Goal: Task Accomplishment & Management: Use online tool/utility

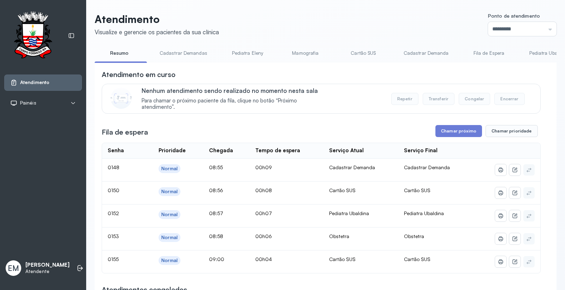
click at [353, 52] on link "Cartão SUS" at bounding box center [363, 53] width 49 height 12
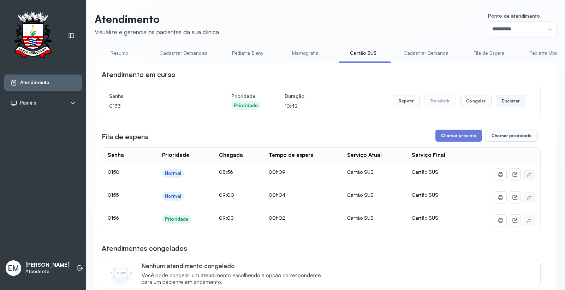
click at [500, 98] on button "Encerrar" at bounding box center [511, 101] width 30 height 12
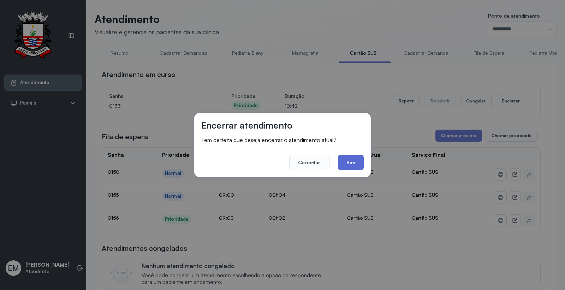
click at [359, 164] on button "Sim" at bounding box center [351, 163] width 26 height 16
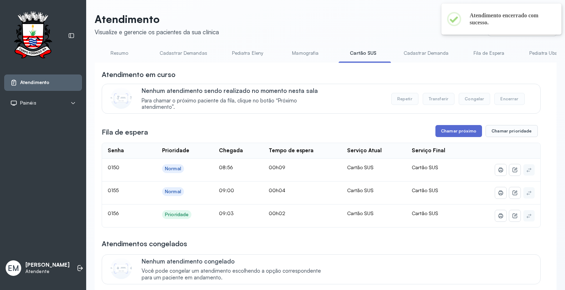
click at [469, 132] on button "Chamar próximo" at bounding box center [459, 131] width 47 height 12
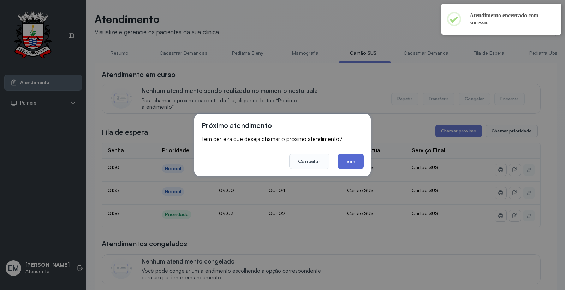
click at [359, 167] on button "Sim" at bounding box center [351, 162] width 26 height 16
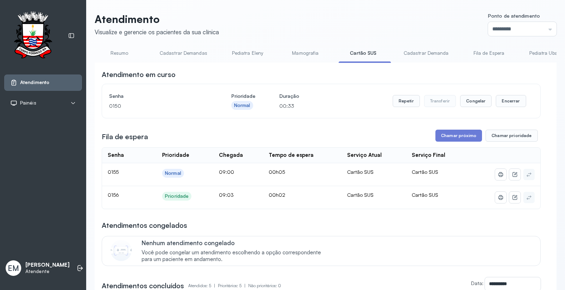
click at [453, 130] on div "**********" at bounding box center [321, 242] width 439 height 345
click at [447, 137] on button "Chamar próximo" at bounding box center [459, 136] width 47 height 12
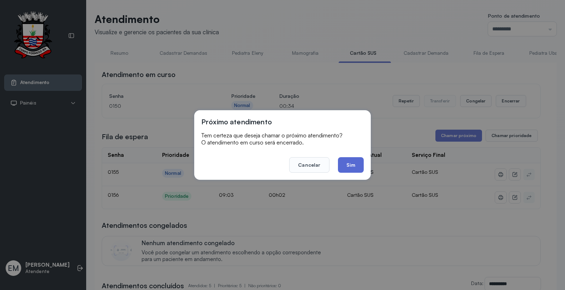
click at [353, 164] on button "Sim" at bounding box center [351, 165] width 26 height 16
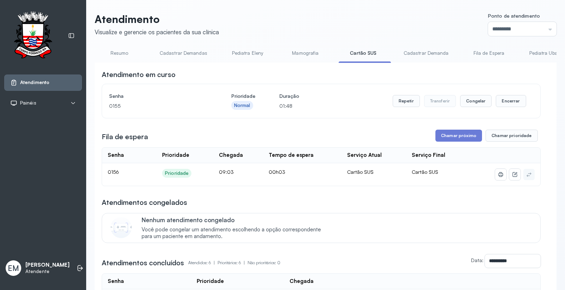
click at [478, 134] on div "Chamar próximo Chamar prioridade" at bounding box center [487, 136] width 102 height 12
click at [465, 140] on button "Chamar próximo" at bounding box center [459, 136] width 47 height 12
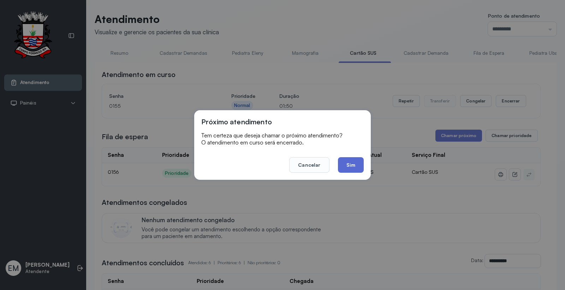
click at [356, 171] on button "Sim" at bounding box center [351, 165] width 26 height 16
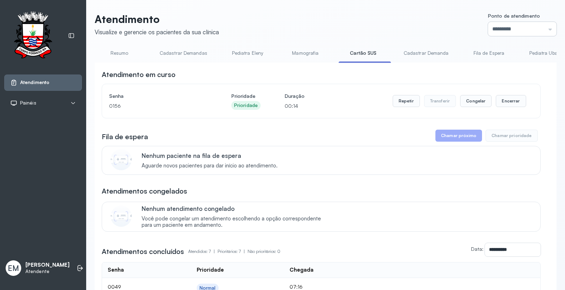
click at [504, 34] on input "*********" at bounding box center [522, 29] width 69 height 14
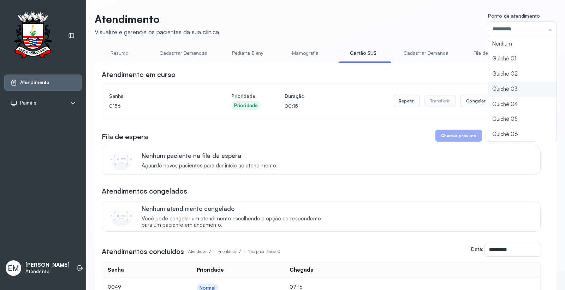
scroll to position [31, 0]
type input "*********"
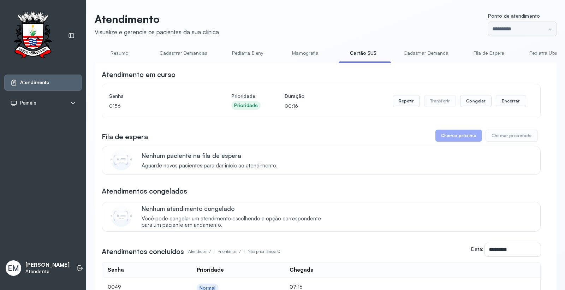
click at [490, 113] on div "**********" at bounding box center [326, 240] width 462 height 454
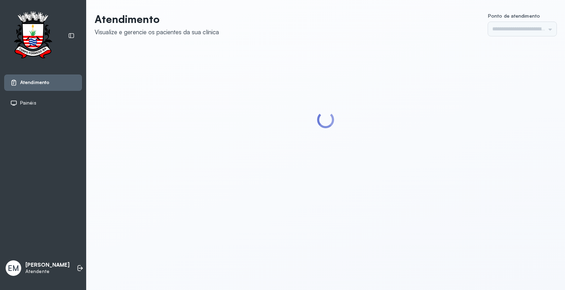
type input "*********"
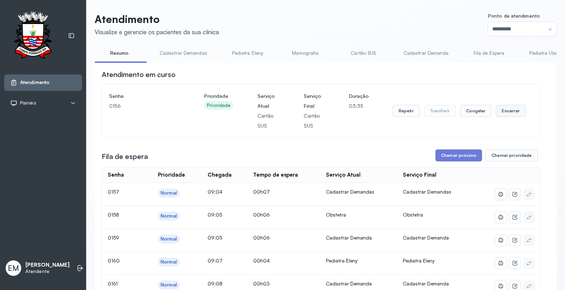
click at [511, 112] on button "Encerrar" at bounding box center [511, 111] width 30 height 12
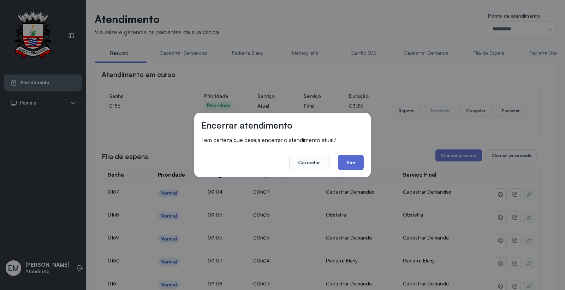
click at [350, 160] on button "Sim" at bounding box center [351, 163] width 26 height 16
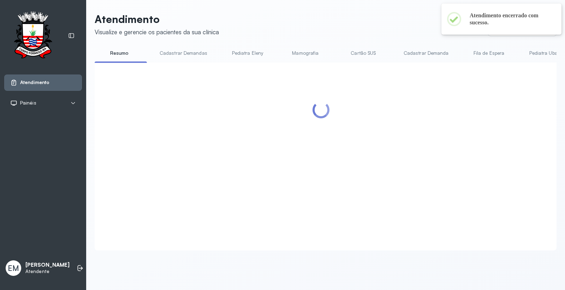
click at [359, 52] on link "Cartão SUS" at bounding box center [363, 53] width 49 height 12
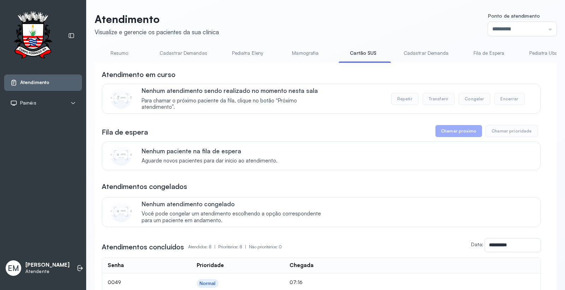
click at [119, 53] on link "Resumo" at bounding box center [119, 53] width 49 height 12
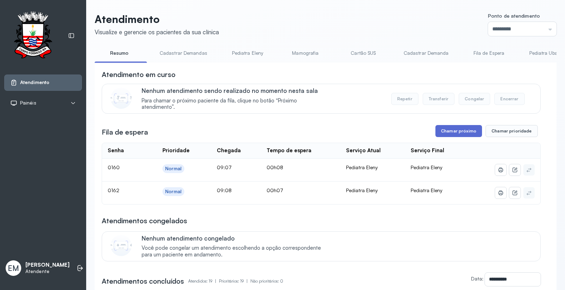
drag, startPoint x: 458, startPoint y: 122, endPoint x: 457, endPoint y: 126, distance: 4.3
click at [454, 130] on button "Chamar próximo" at bounding box center [459, 131] width 47 height 12
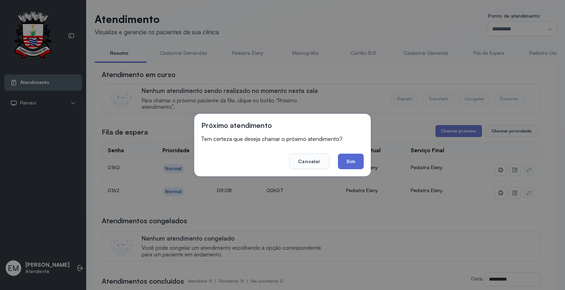
click at [354, 156] on button "Sim" at bounding box center [351, 162] width 26 height 16
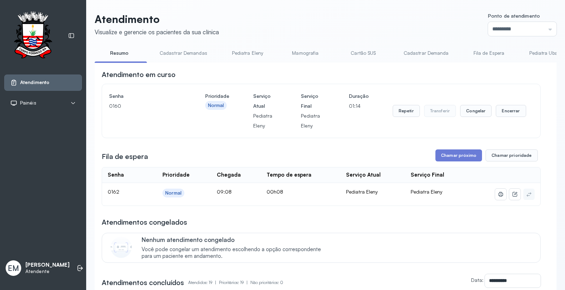
click at [454, 158] on button "Chamar próximo" at bounding box center [459, 155] width 47 height 12
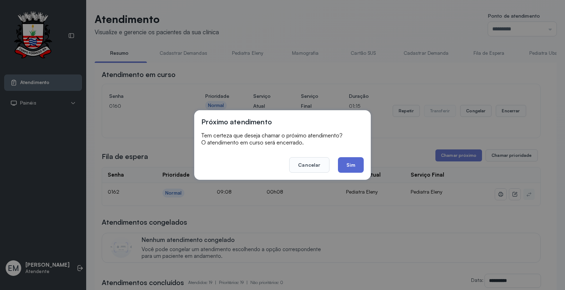
click at [355, 162] on button "Sim" at bounding box center [351, 165] width 26 height 16
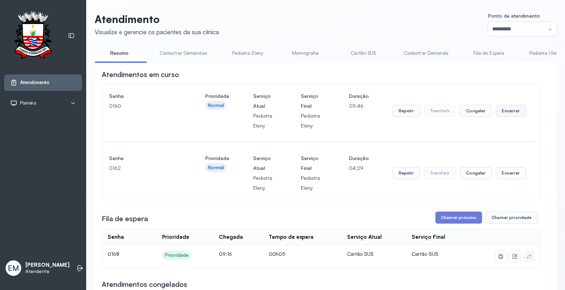
click at [502, 111] on button "Encerrar" at bounding box center [511, 111] width 30 height 12
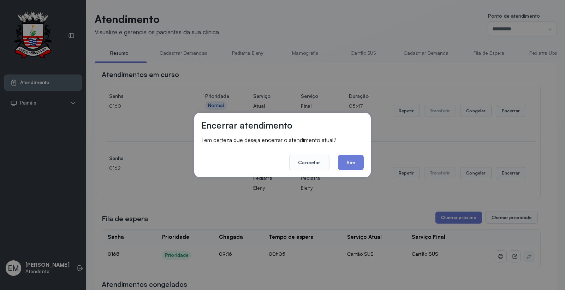
click at [366, 156] on div "Encerrar atendimento Tem certeza que deseja encerrar o atendimento atual? Cance…" at bounding box center [282, 145] width 177 height 65
click at [355, 161] on button "Sim" at bounding box center [351, 163] width 26 height 16
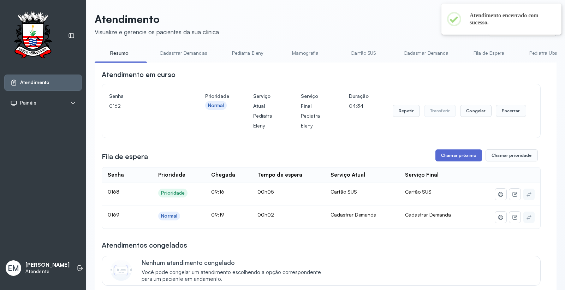
click at [460, 158] on button "Chamar próximo" at bounding box center [459, 155] width 47 height 12
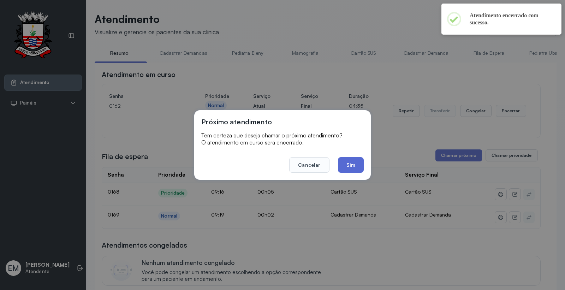
click at [358, 169] on button "Sim" at bounding box center [351, 165] width 26 height 16
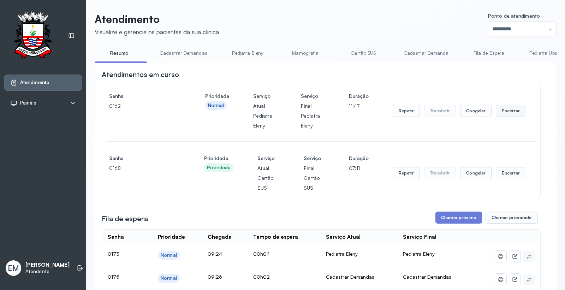
click at [503, 115] on button "Encerrar" at bounding box center [511, 111] width 30 height 12
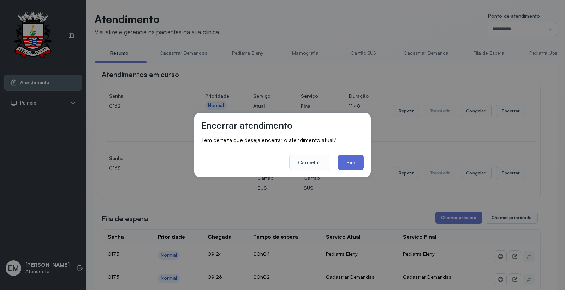
click at [363, 165] on button "Sim" at bounding box center [351, 163] width 26 height 16
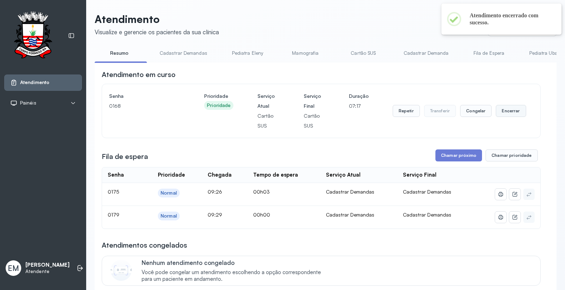
click at [510, 107] on button "Encerrar" at bounding box center [511, 111] width 30 height 12
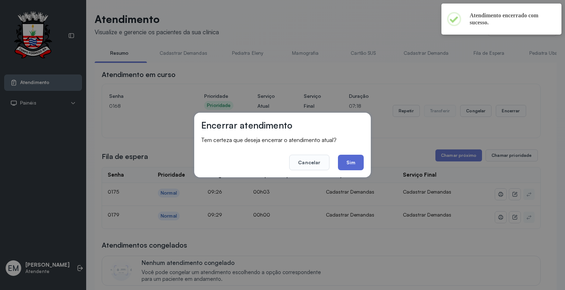
click at [349, 161] on button "Sim" at bounding box center [351, 163] width 26 height 16
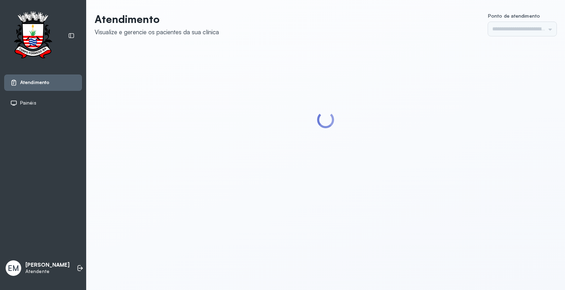
type input "*********"
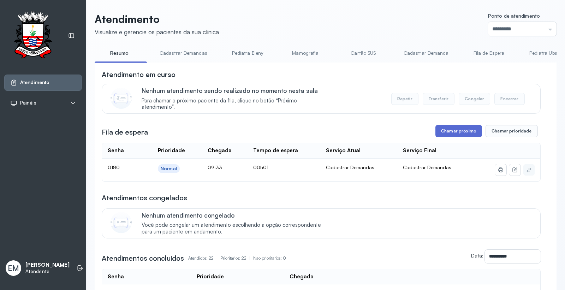
click at [447, 134] on button "Chamar próximo" at bounding box center [459, 131] width 47 height 12
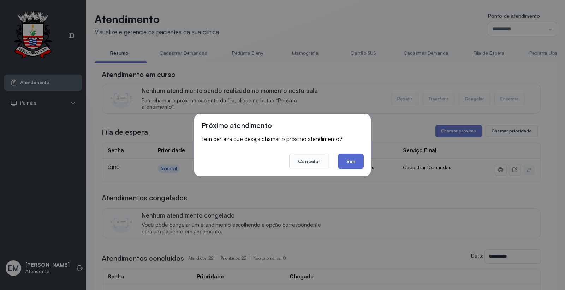
click at [354, 156] on button "Sim" at bounding box center [351, 162] width 26 height 16
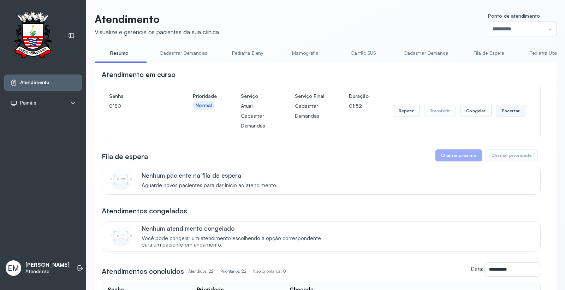
click at [511, 112] on button "Encerrar" at bounding box center [511, 111] width 30 height 12
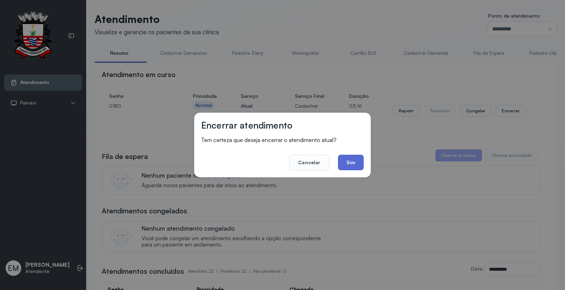
click at [351, 163] on button "Sim" at bounding box center [351, 163] width 26 height 16
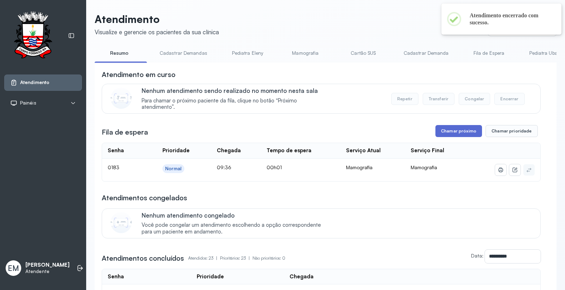
click at [462, 131] on button "Chamar próximo" at bounding box center [459, 131] width 47 height 12
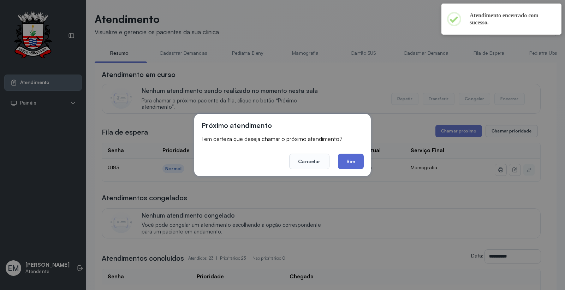
click at [347, 169] on button "Sim" at bounding box center [351, 162] width 26 height 16
